Goal: Task Accomplishment & Management: Manage account settings

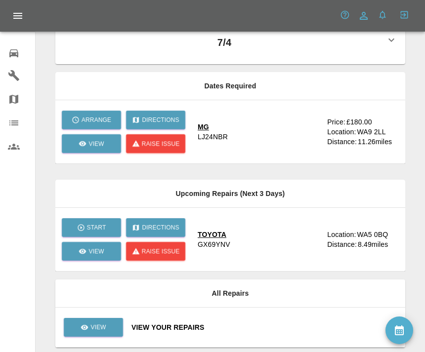
scroll to position [88, 0]
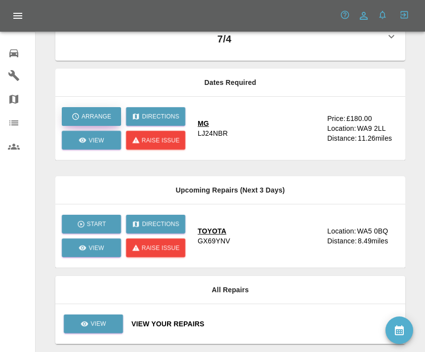
click at [93, 114] on p "Arrange" at bounding box center [96, 116] width 30 height 9
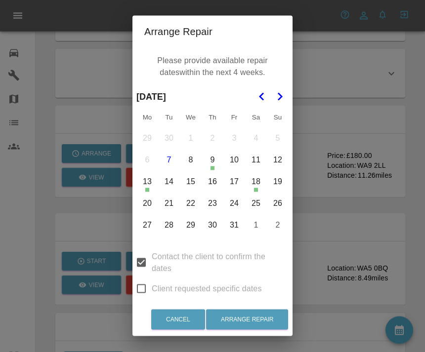
scroll to position [51, 0]
click at [184, 330] on button "Cancel" at bounding box center [178, 319] width 54 height 20
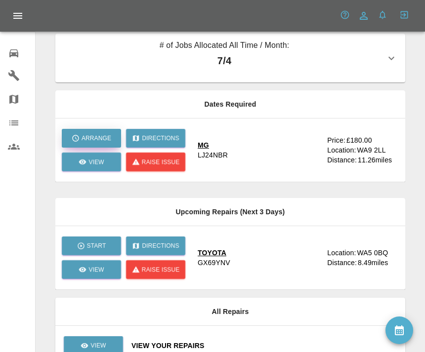
scroll to position [88, 0]
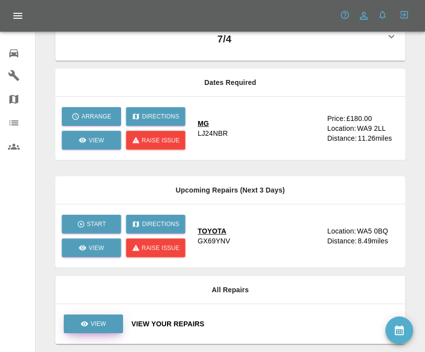
click at [102, 319] on p "View" at bounding box center [97, 323] width 15 height 9
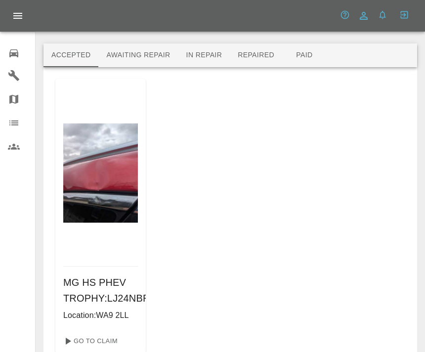
click at [161, 44] on button "Awaiting Repair" at bounding box center [137, 55] width 79 height 24
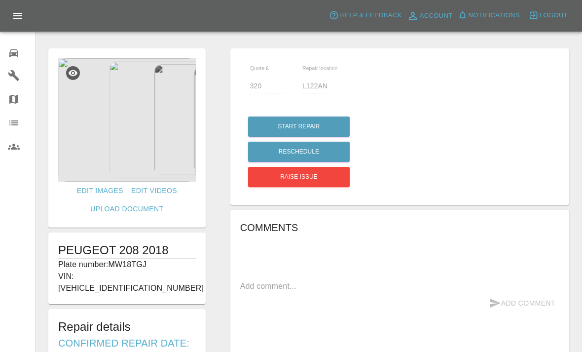
click at [21, 48] on div "0" at bounding box center [22, 52] width 28 height 14
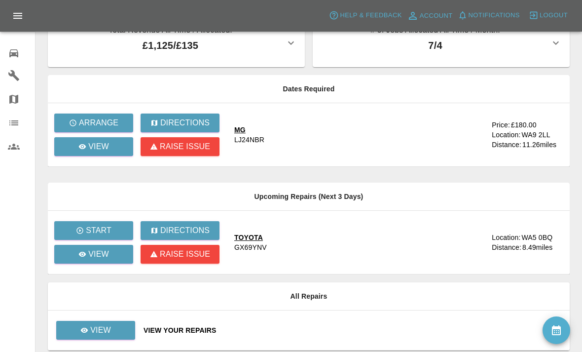
scroll to position [32, 0]
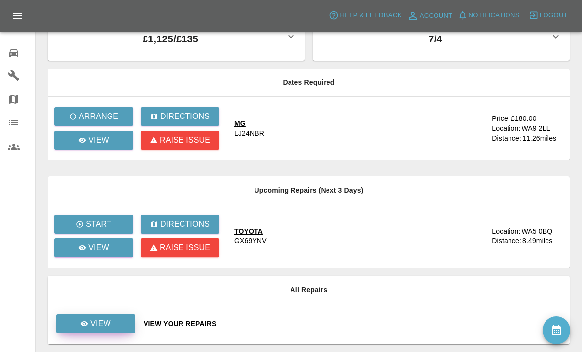
click at [106, 327] on p "View" at bounding box center [100, 324] width 21 height 12
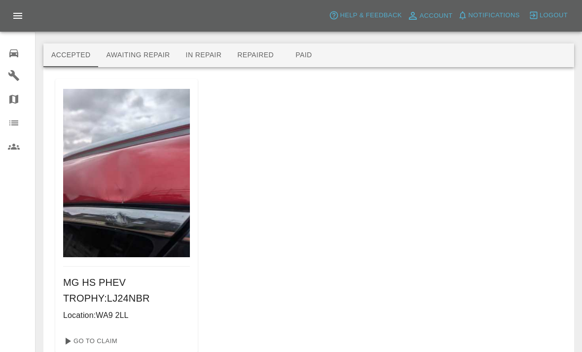
click at [166, 238] on img at bounding box center [126, 173] width 127 height 169
click at [215, 55] on button "In Repair" at bounding box center [204, 55] width 52 height 24
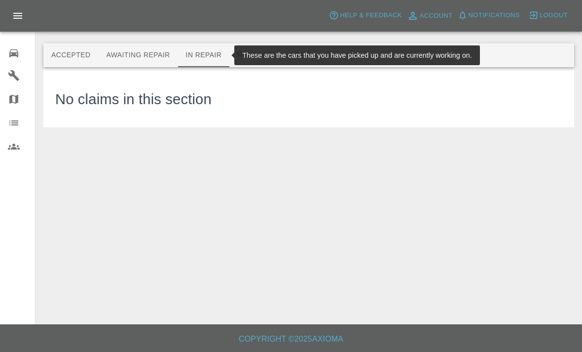
click at [259, 55] on button "Repaired" at bounding box center [256, 55] width 52 height 24
click at [148, 47] on button "Awaiting Repair" at bounding box center [137, 55] width 79 height 24
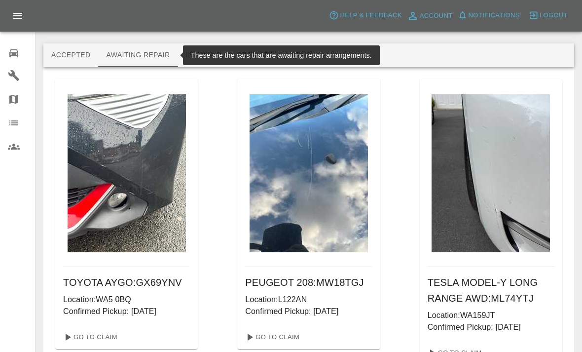
click at [240, 49] on button "Repaired" at bounding box center [256, 55] width 52 height 24
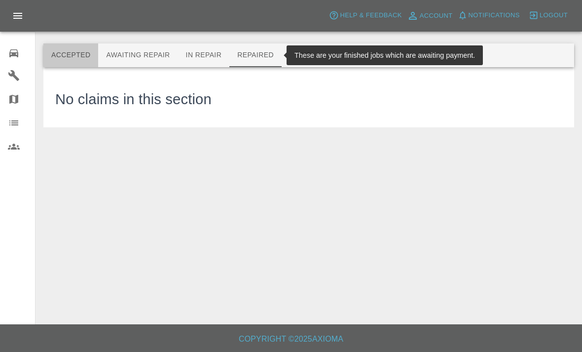
click at [72, 55] on button "Accepted" at bounding box center [70, 55] width 55 height 24
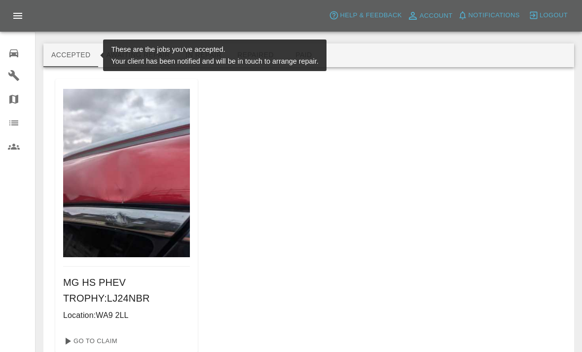
click at [167, 270] on div "MG HS PHEV TROPHY : LJ24NBR Location: WA9 2LL" at bounding box center [126, 298] width 143 height 63
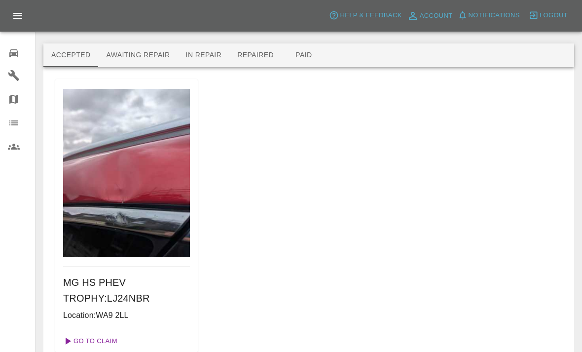
click at [118, 337] on link "Go To Claim" at bounding box center [89, 341] width 61 height 16
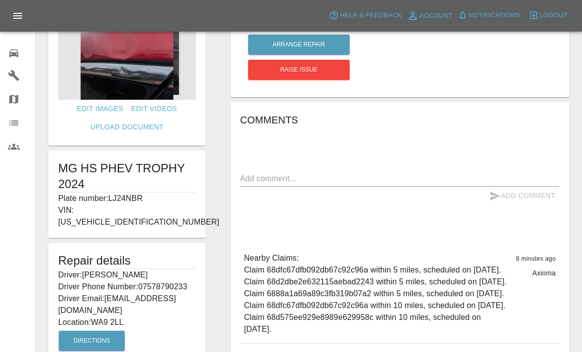
scroll to position [74, 0]
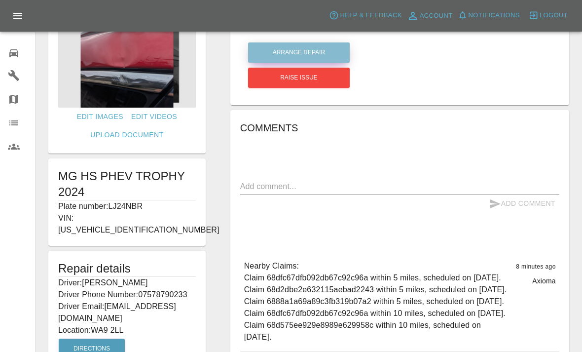
click at [333, 50] on button "Arrange Repair" at bounding box center [299, 52] width 102 height 20
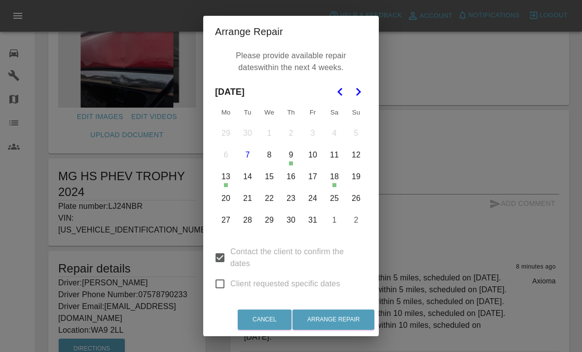
click at [256, 181] on button "14" at bounding box center [247, 176] width 21 height 21
click at [292, 177] on button "16" at bounding box center [291, 176] width 21 height 21
click at [308, 174] on button "17" at bounding box center [313, 176] width 21 height 21
click at [228, 198] on button "20" at bounding box center [226, 198] width 21 height 21
click at [252, 205] on button "21" at bounding box center [247, 198] width 21 height 21
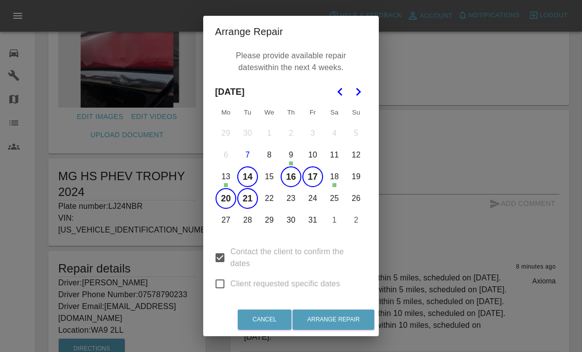
click at [271, 205] on button "22" at bounding box center [269, 198] width 21 height 21
click at [294, 200] on button "23" at bounding box center [291, 198] width 21 height 21
click at [321, 203] on button "24" at bounding box center [313, 198] width 21 height 21
click at [228, 188] on button "20" at bounding box center [226, 198] width 21 height 21
click at [227, 186] on button "13" at bounding box center [226, 176] width 21 height 21
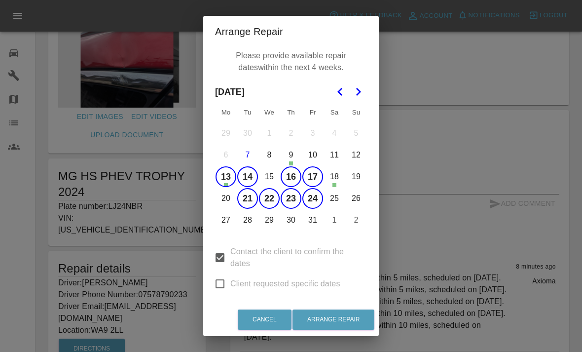
click at [230, 202] on button "20" at bounding box center [226, 198] width 21 height 21
click at [335, 307] on div "Cancel Arrange Repair" at bounding box center [291, 319] width 176 height 33
click at [333, 326] on button "Arrange Repair" at bounding box center [334, 319] width 82 height 20
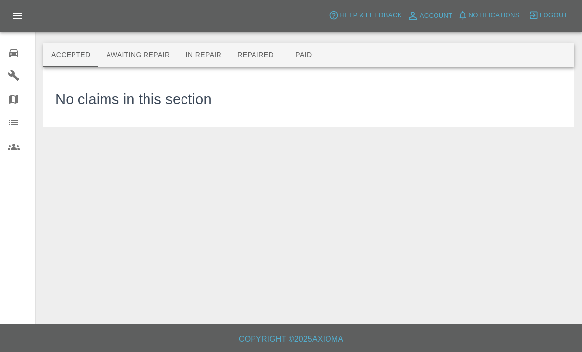
click at [163, 51] on button "Awaiting Repair" at bounding box center [137, 55] width 79 height 24
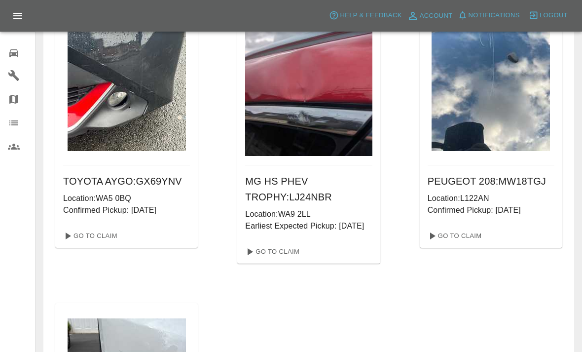
scroll to position [96, 0]
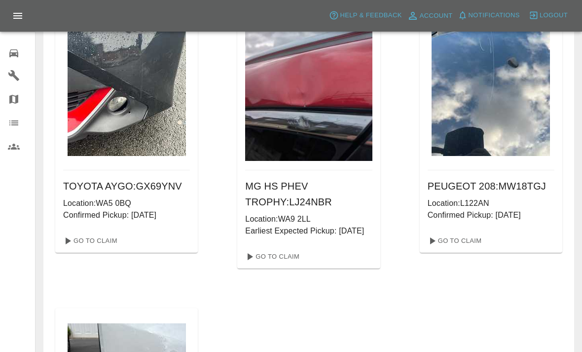
click at [18, 47] on icon at bounding box center [14, 53] width 12 height 12
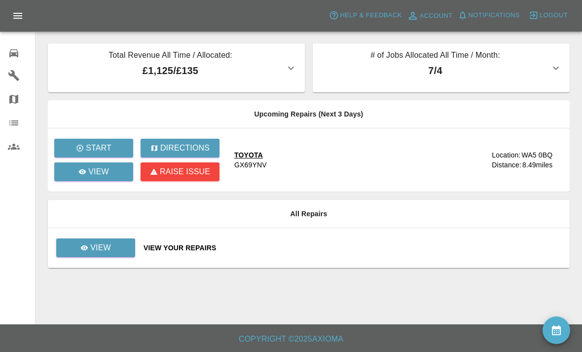
click at [347, 251] on div "View Your Repairs" at bounding box center [353, 248] width 419 height 10
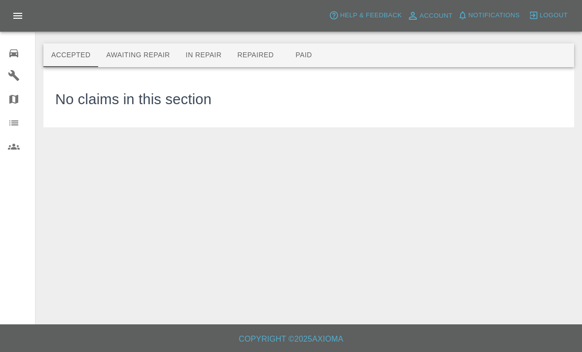
click at [154, 59] on button "Awaiting Repair" at bounding box center [137, 55] width 79 height 24
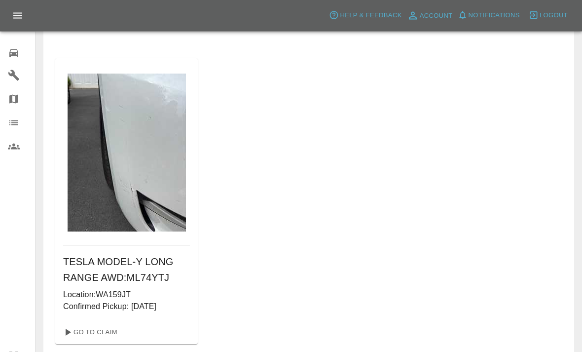
scroll to position [346, 0]
click at [116, 337] on link "Go To Claim" at bounding box center [89, 332] width 61 height 16
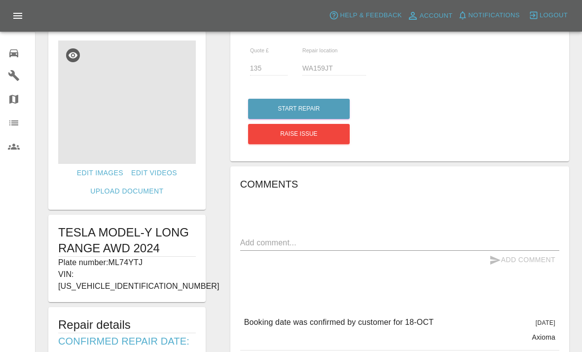
scroll to position [19, 0]
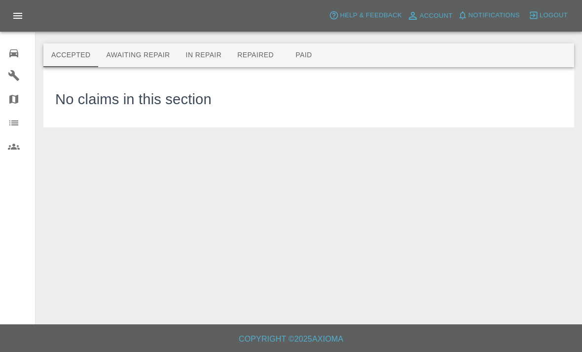
click at [150, 54] on button "Awaiting Repair" at bounding box center [137, 55] width 79 height 24
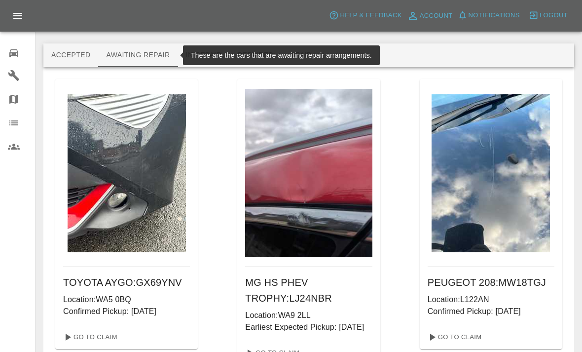
click at [201, 55] on button "In Repair" at bounding box center [204, 55] width 52 height 24
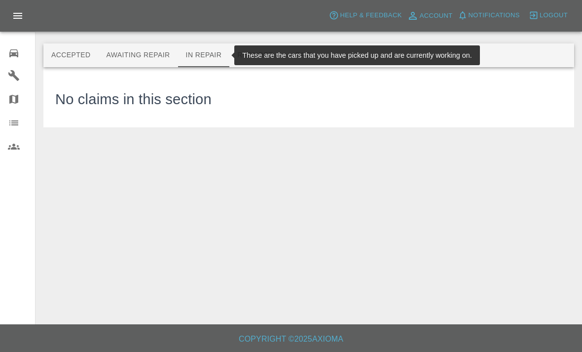
click at [73, 53] on button "Accepted" at bounding box center [70, 55] width 55 height 24
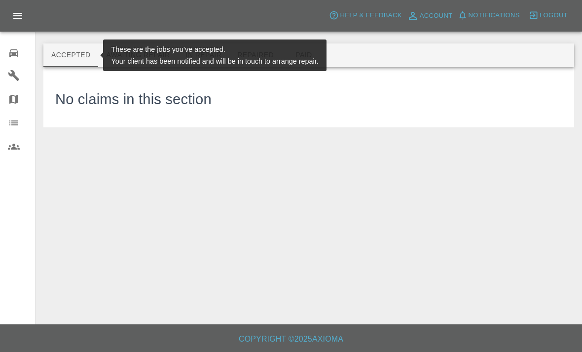
click at [62, 66] on button "Accepted" at bounding box center [70, 55] width 55 height 24
click at [140, 53] on button "Awaiting Repair" at bounding box center [137, 55] width 79 height 24
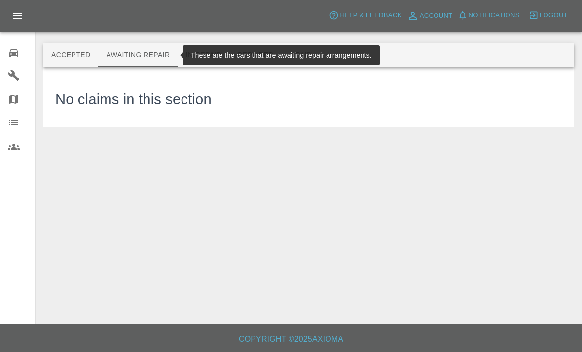
click at [214, 48] on button "In Repair" at bounding box center [204, 55] width 52 height 24
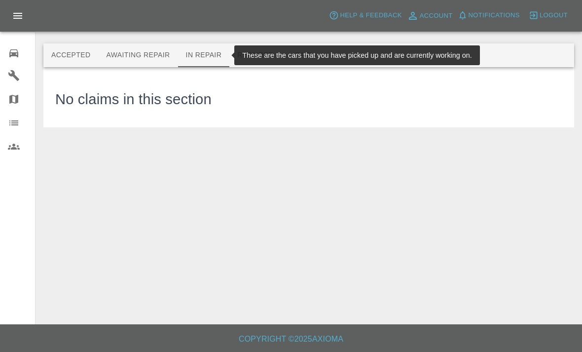
click at [253, 59] on button "Repaired" at bounding box center [256, 55] width 52 height 24
click at [116, 57] on button "Awaiting Repair" at bounding box center [137, 55] width 79 height 24
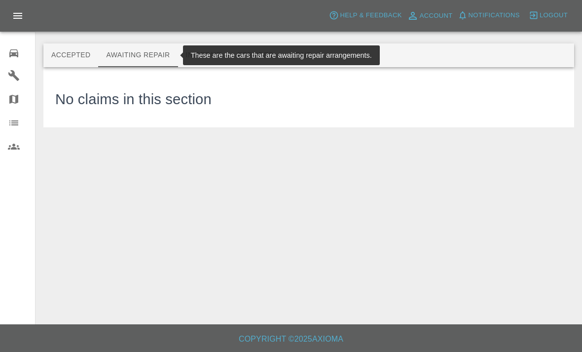
click at [57, 64] on button "Accepted" at bounding box center [70, 55] width 55 height 24
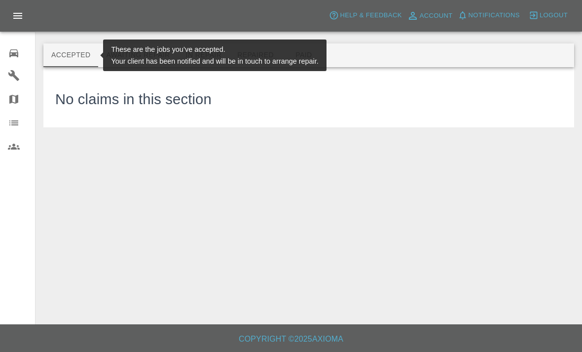
click at [145, 60] on button "Awaiting Repair" at bounding box center [137, 55] width 79 height 24
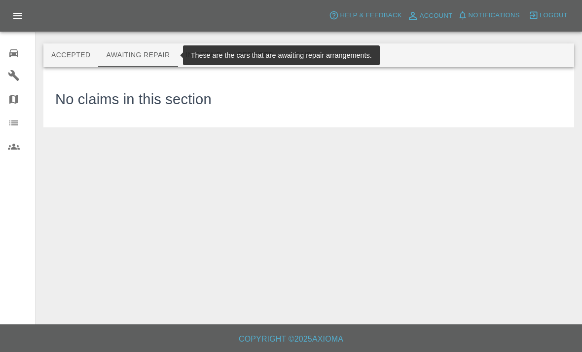
click at [129, 53] on button "Awaiting Repair" at bounding box center [137, 55] width 79 height 24
click at [236, 50] on button "Repaired" at bounding box center [256, 55] width 52 height 24
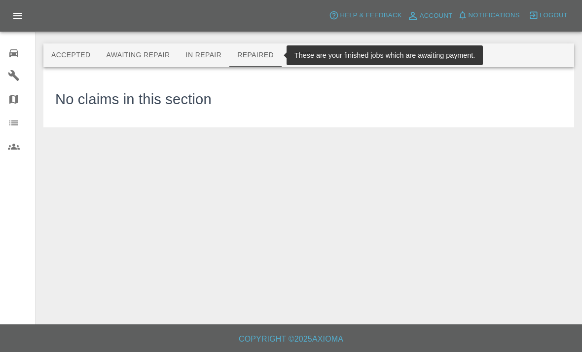
click at [314, 56] on button "Paid" at bounding box center [304, 55] width 44 height 24
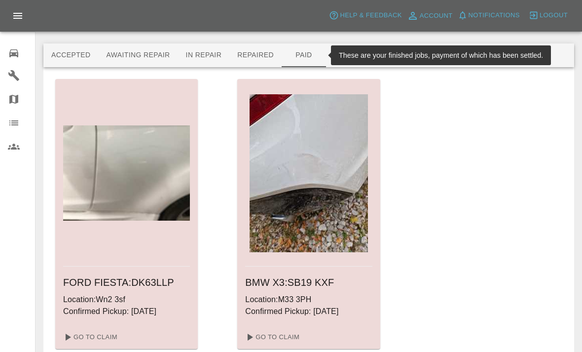
click at [131, 61] on button "Awaiting Repair" at bounding box center [137, 55] width 79 height 24
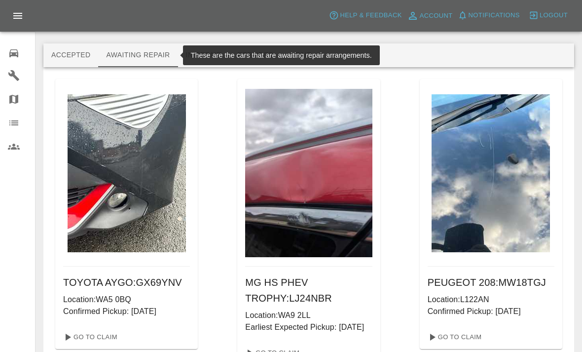
click at [64, 58] on button "Accepted" at bounding box center [70, 55] width 55 height 24
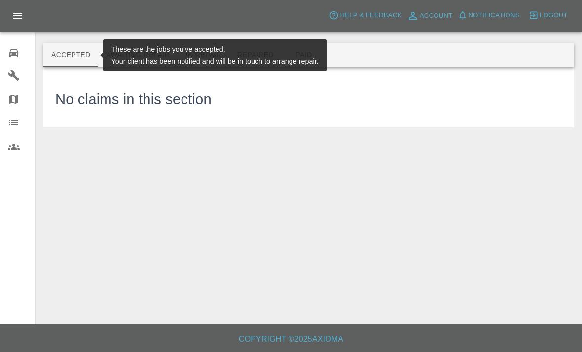
click at [139, 52] on button "Awaiting Repair" at bounding box center [137, 55] width 79 height 24
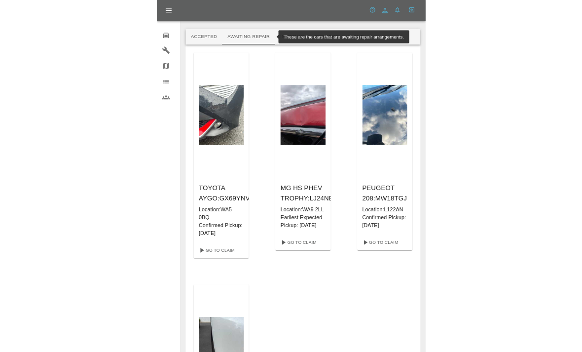
scroll to position [127, 0]
